Goal: Information Seeking & Learning: Learn about a topic

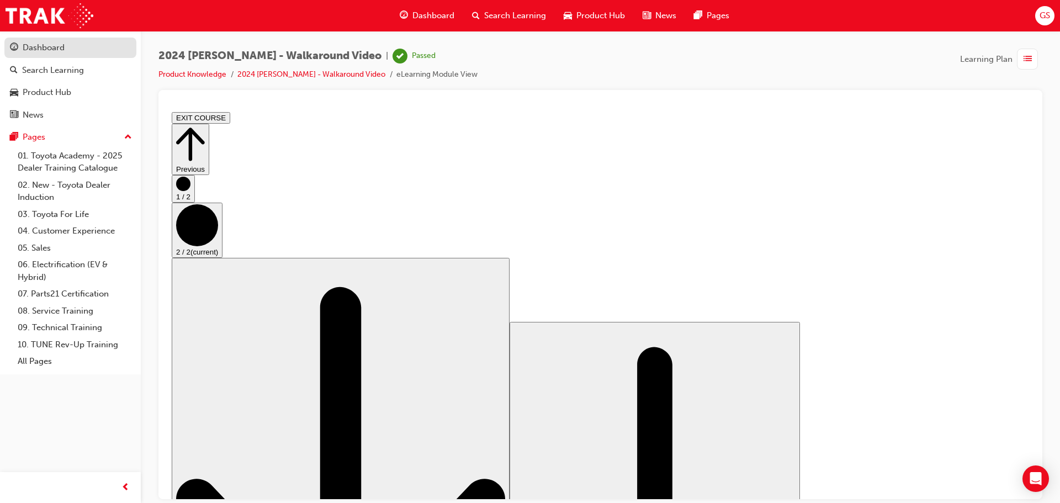
click at [27, 56] on link "Dashboard" at bounding box center [70, 48] width 132 height 20
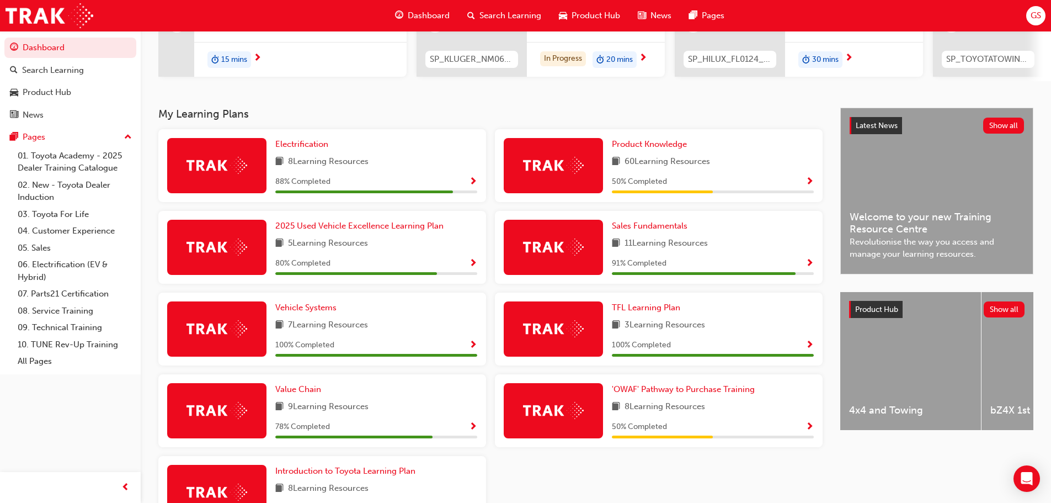
scroll to position [166, 0]
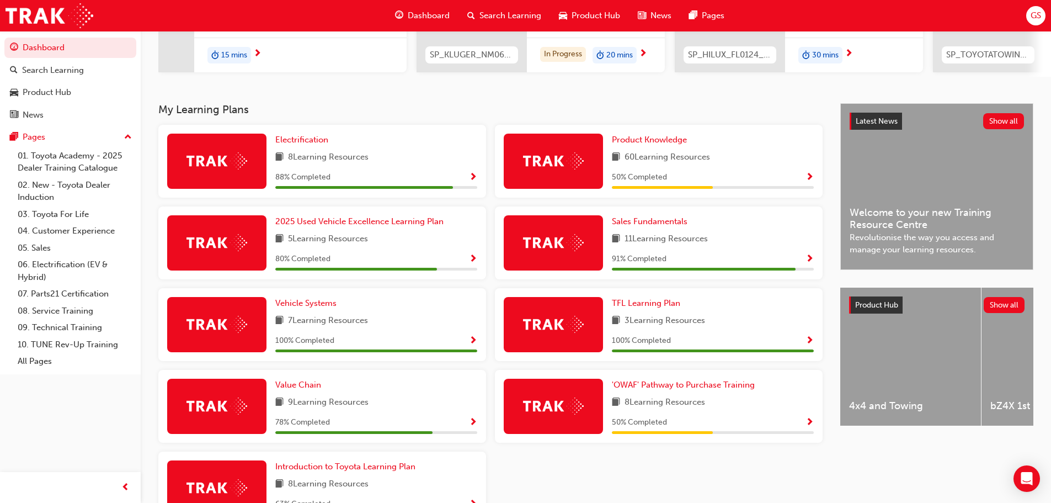
click at [811, 179] on span "Show Progress" at bounding box center [810, 178] width 8 height 10
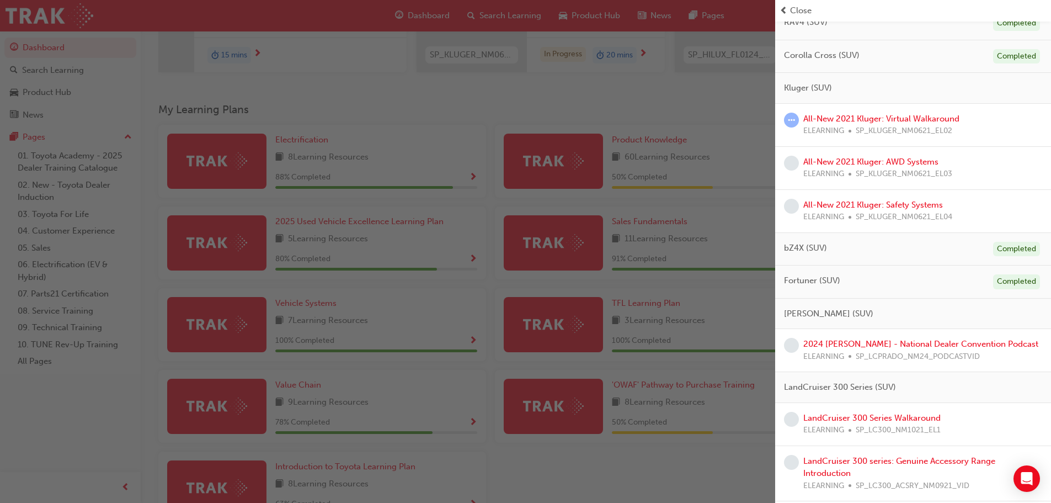
scroll to position [386, 0]
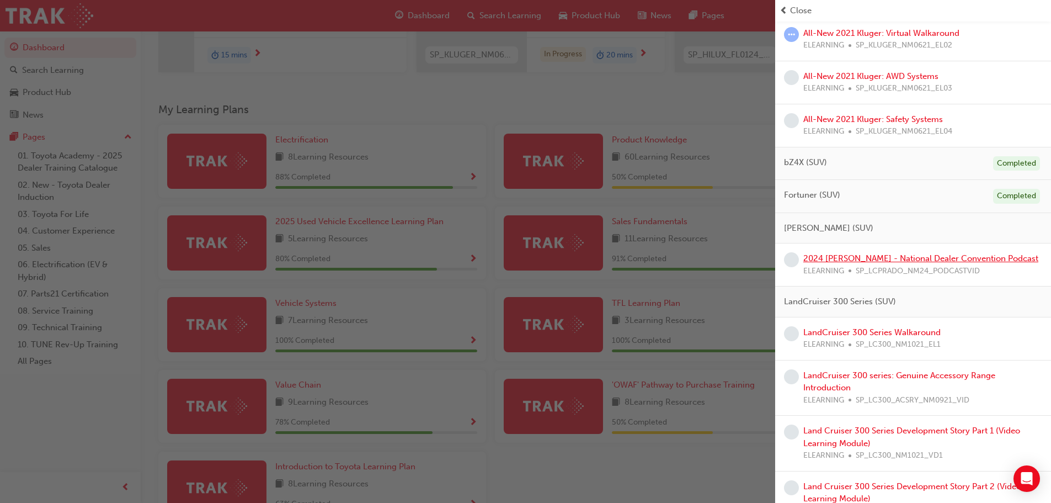
click at [869, 256] on link "2024 [PERSON_NAME] - National Dealer Convention Podcast" at bounding box center [920, 258] width 235 height 10
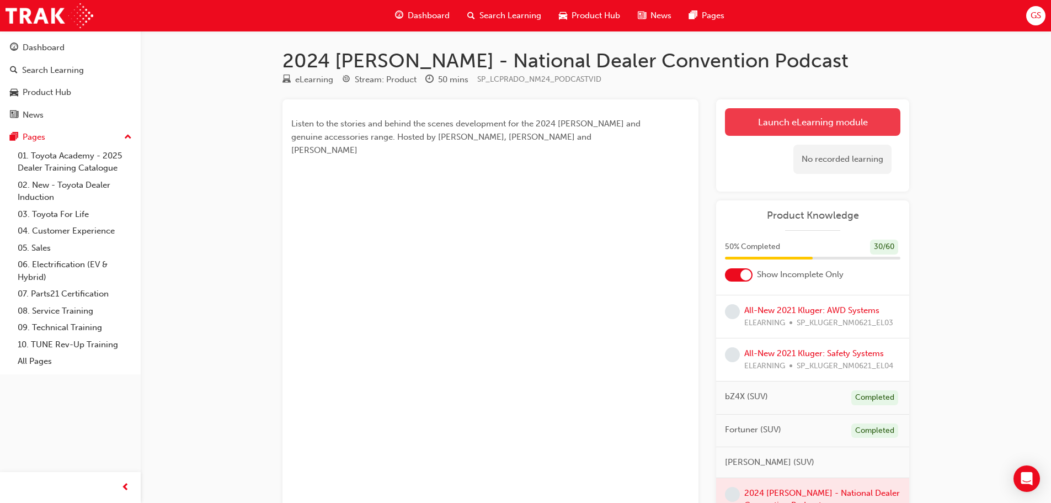
click at [839, 116] on link "Launch eLearning module" at bounding box center [812, 122] width 175 height 28
